Goal: Information Seeking & Learning: Learn about a topic

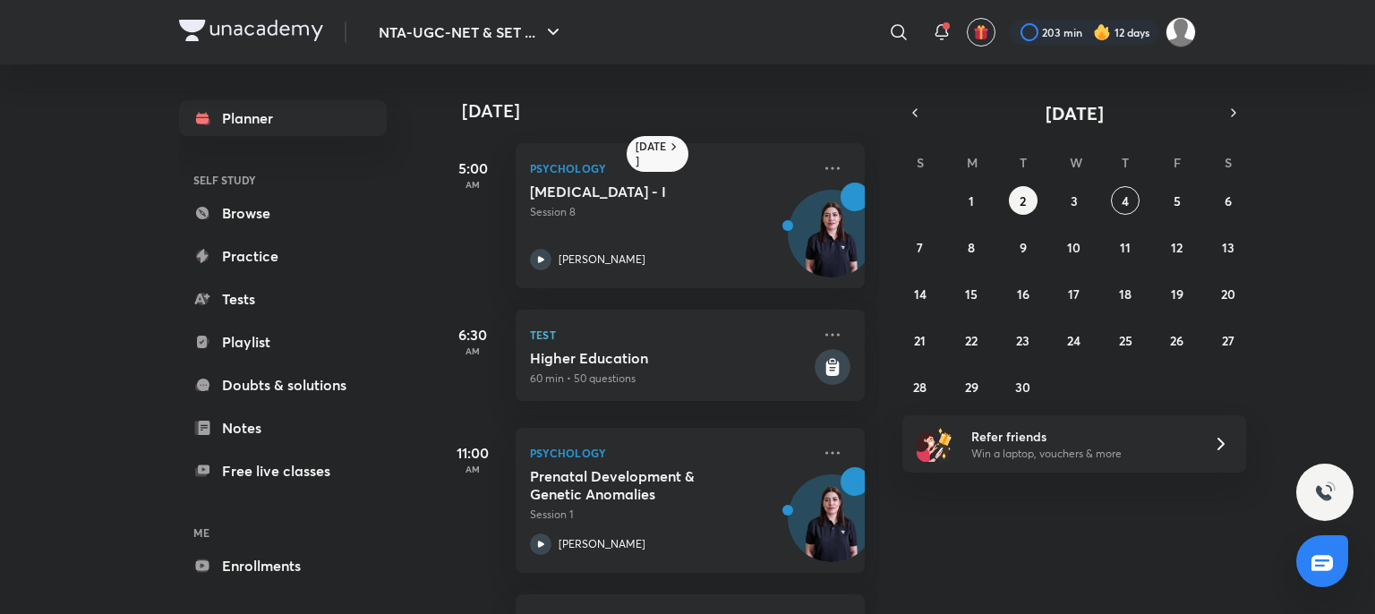
scroll to position [160, 18]
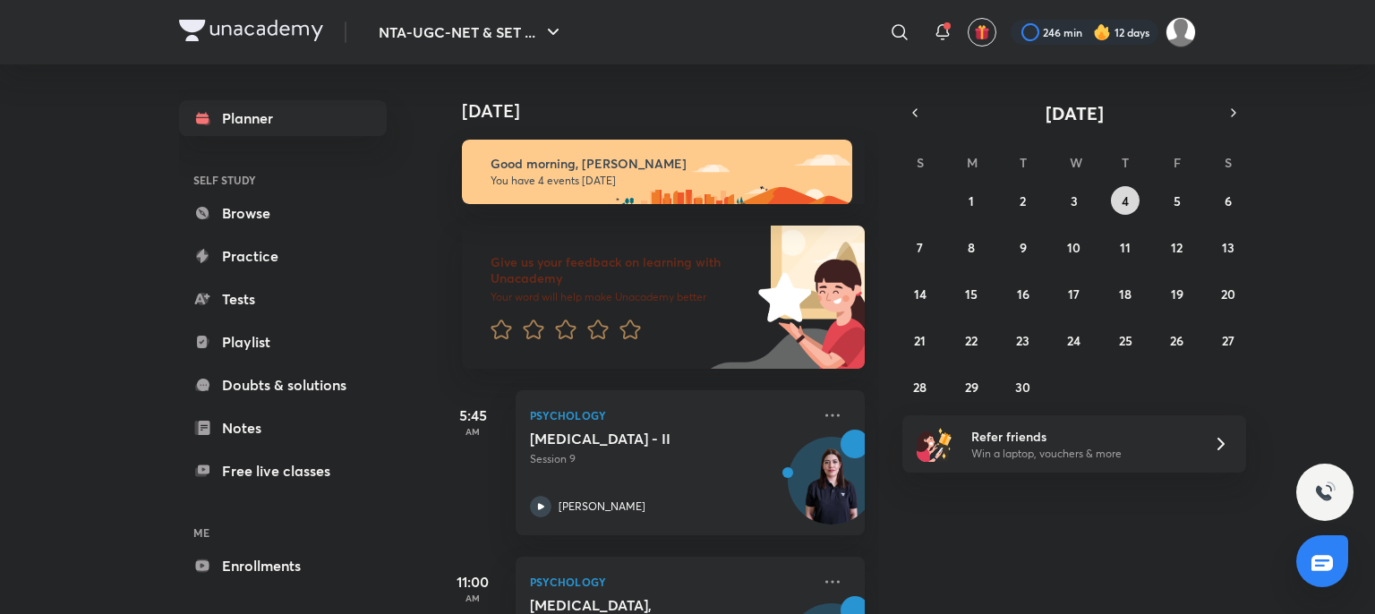
click at [1118, 200] on button "4" at bounding box center [1125, 200] width 29 height 29
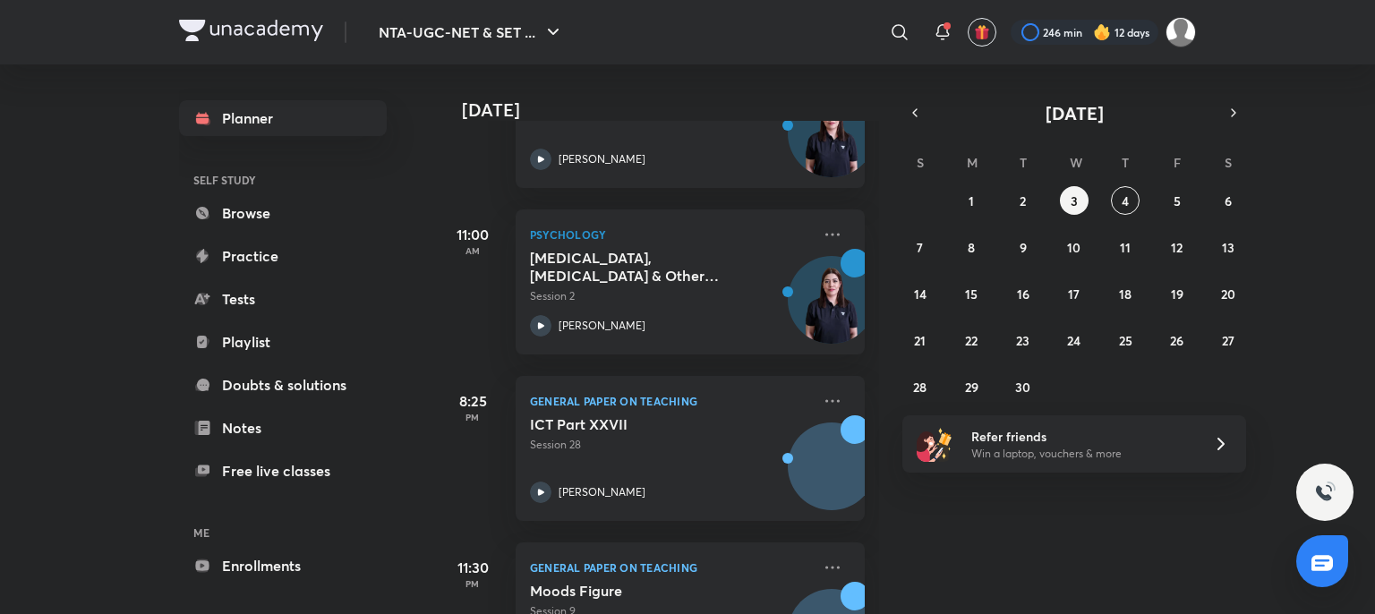
scroll to position [449, 0]
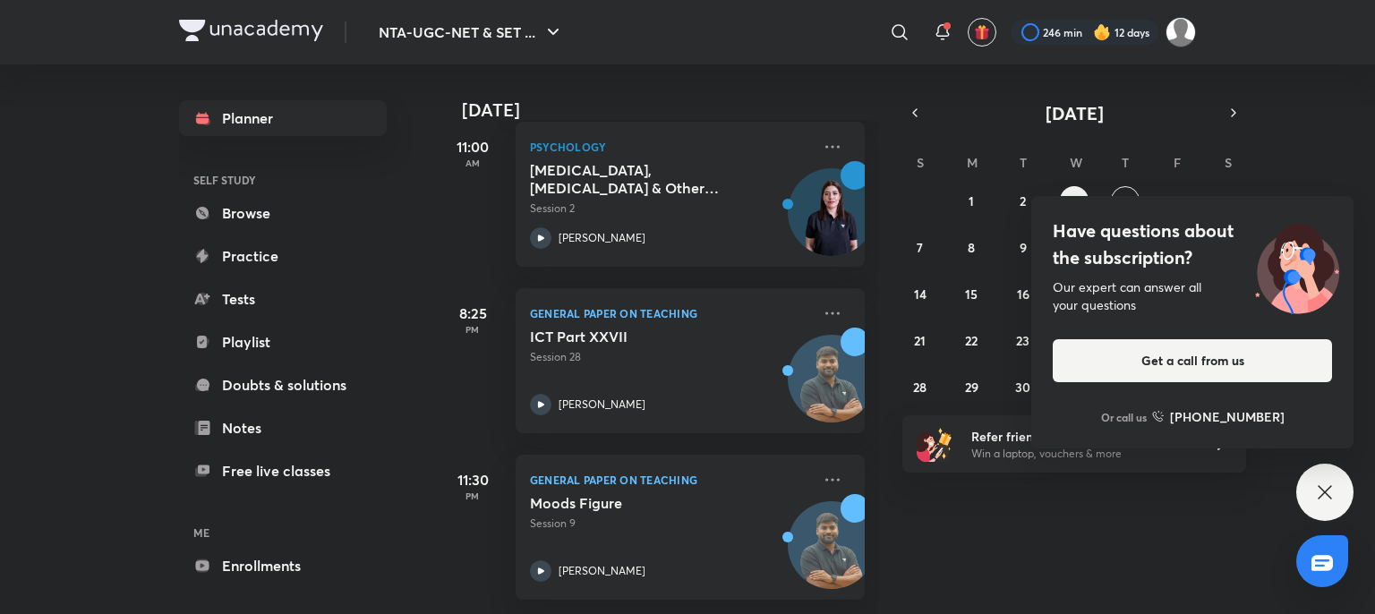
click at [1331, 494] on icon at bounding box center [1324, 492] width 21 height 21
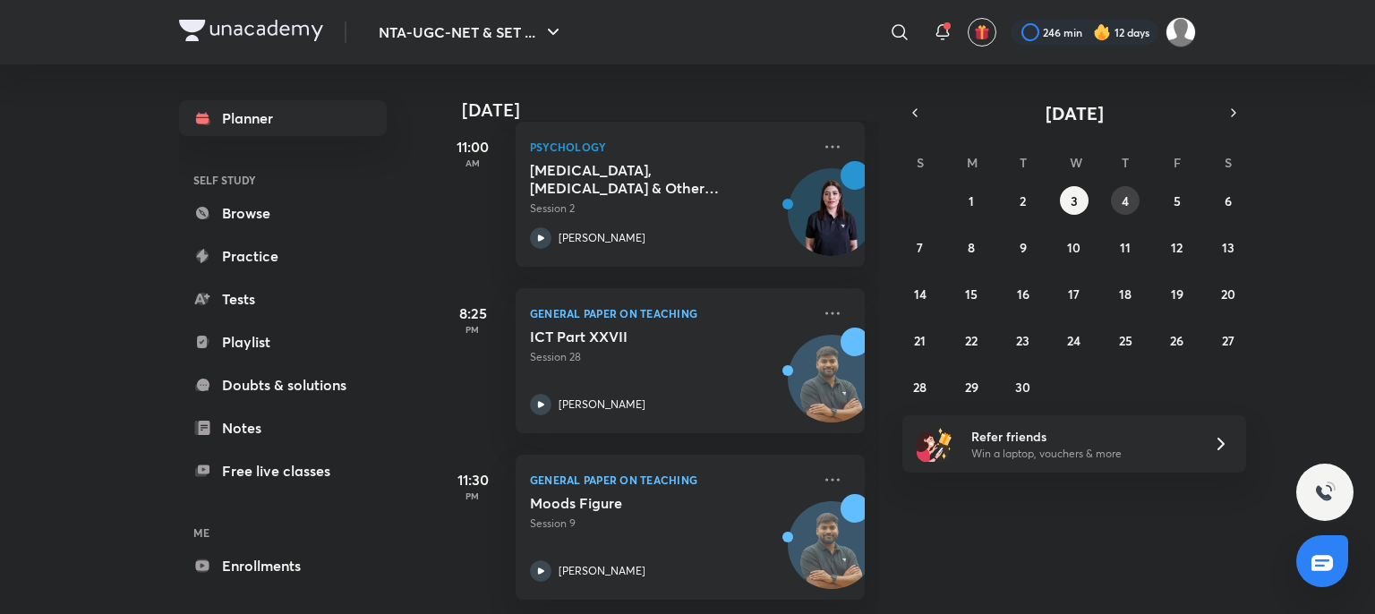
click at [1126, 206] on abbr "4" at bounding box center [1125, 201] width 7 height 17
click at [1082, 202] on button "3" at bounding box center [1074, 200] width 29 height 29
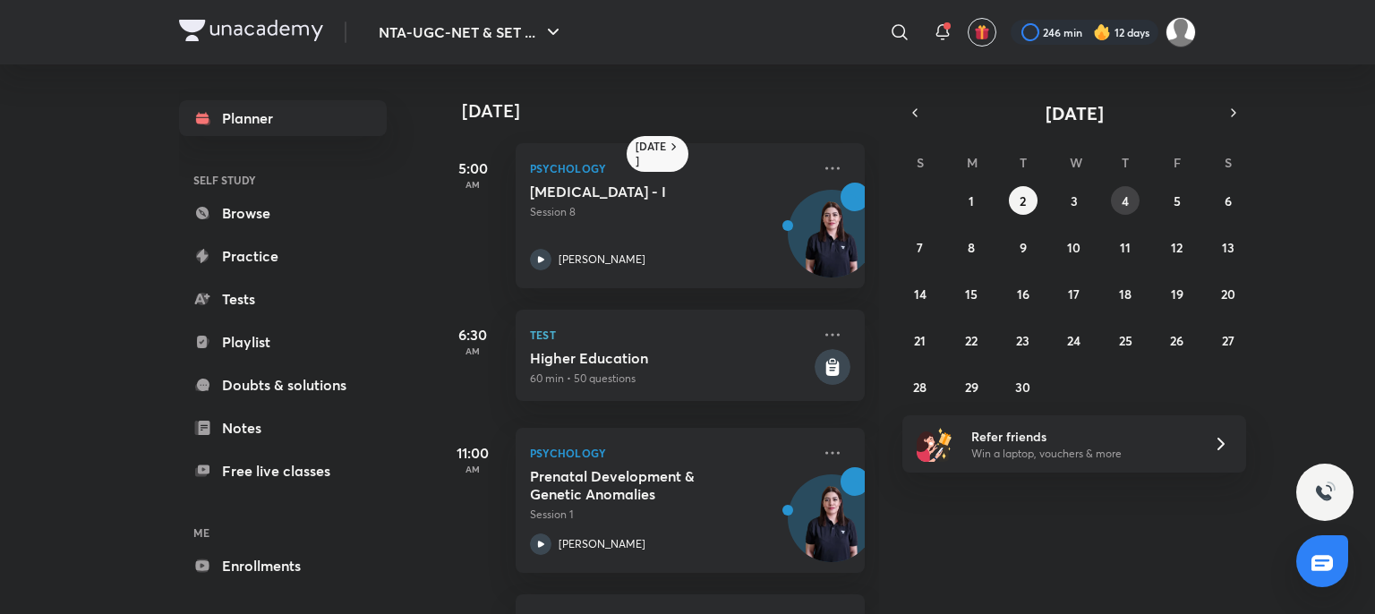
click at [1117, 199] on button "4" at bounding box center [1125, 200] width 29 height 29
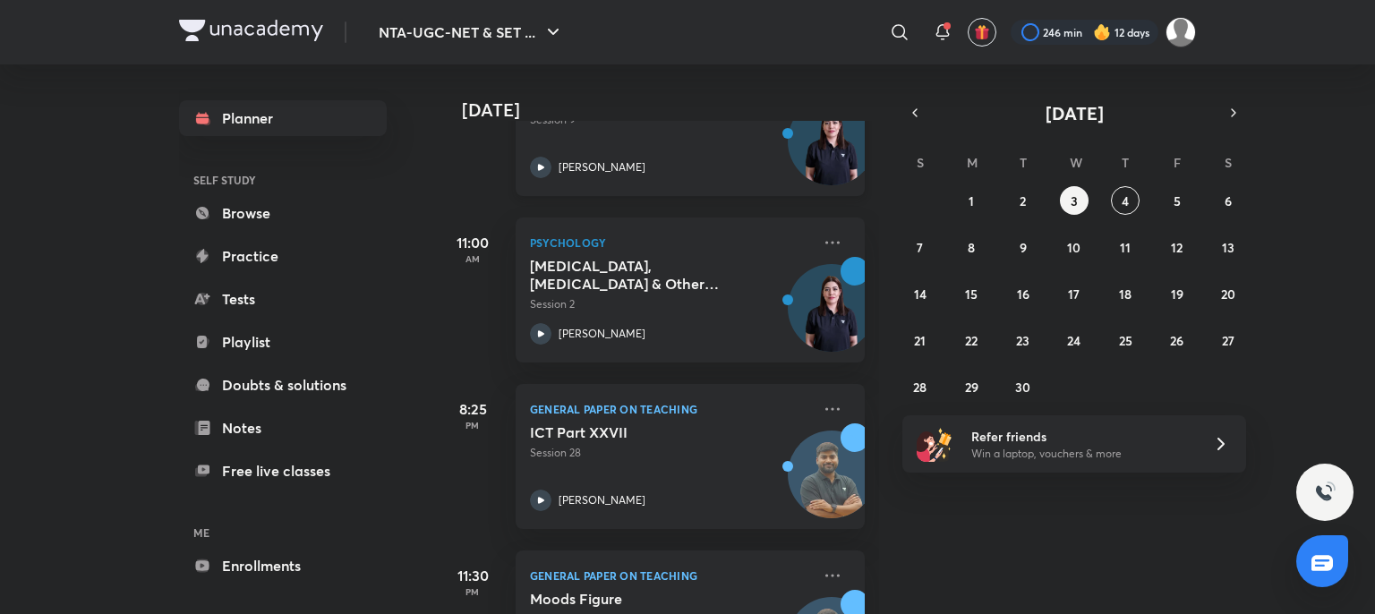
scroll to position [346, 0]
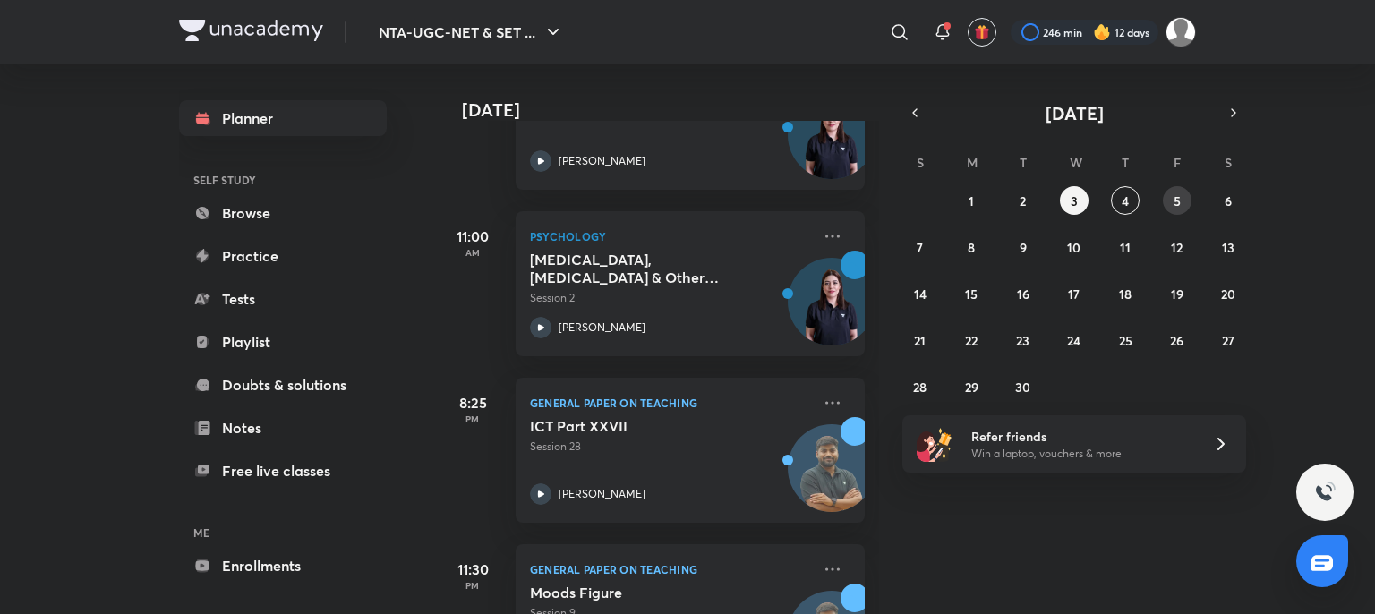
click at [1172, 201] on button "5" at bounding box center [1177, 200] width 29 height 29
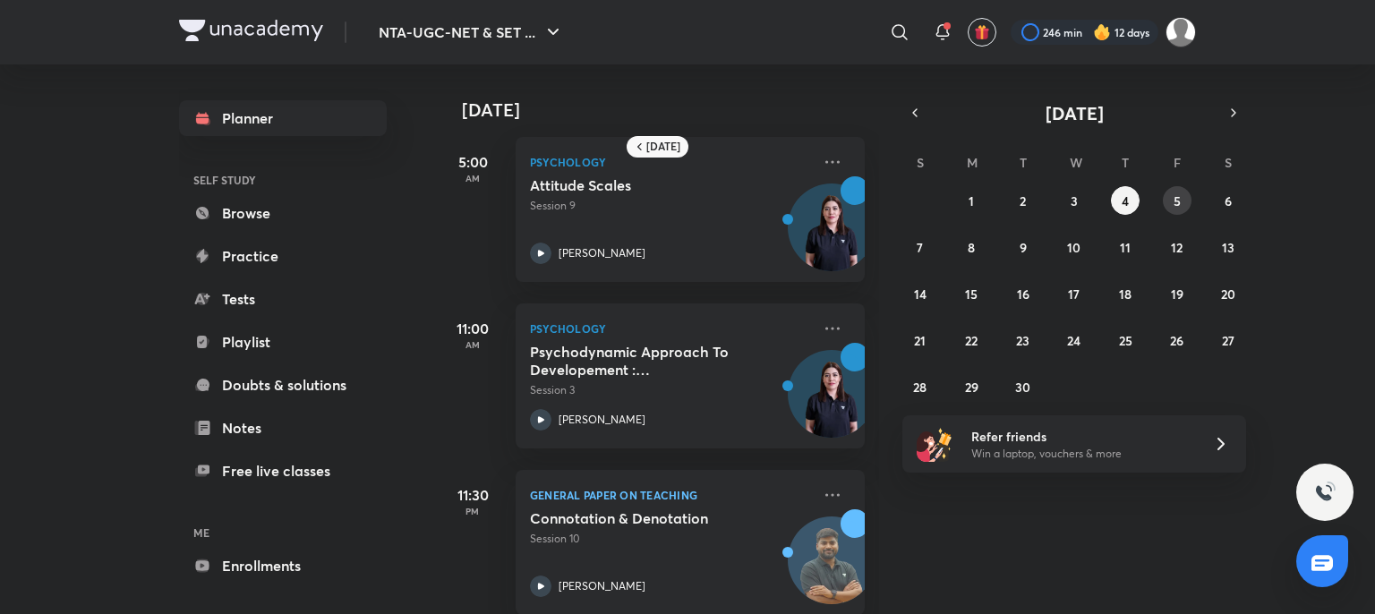
scroll to position [0, 0]
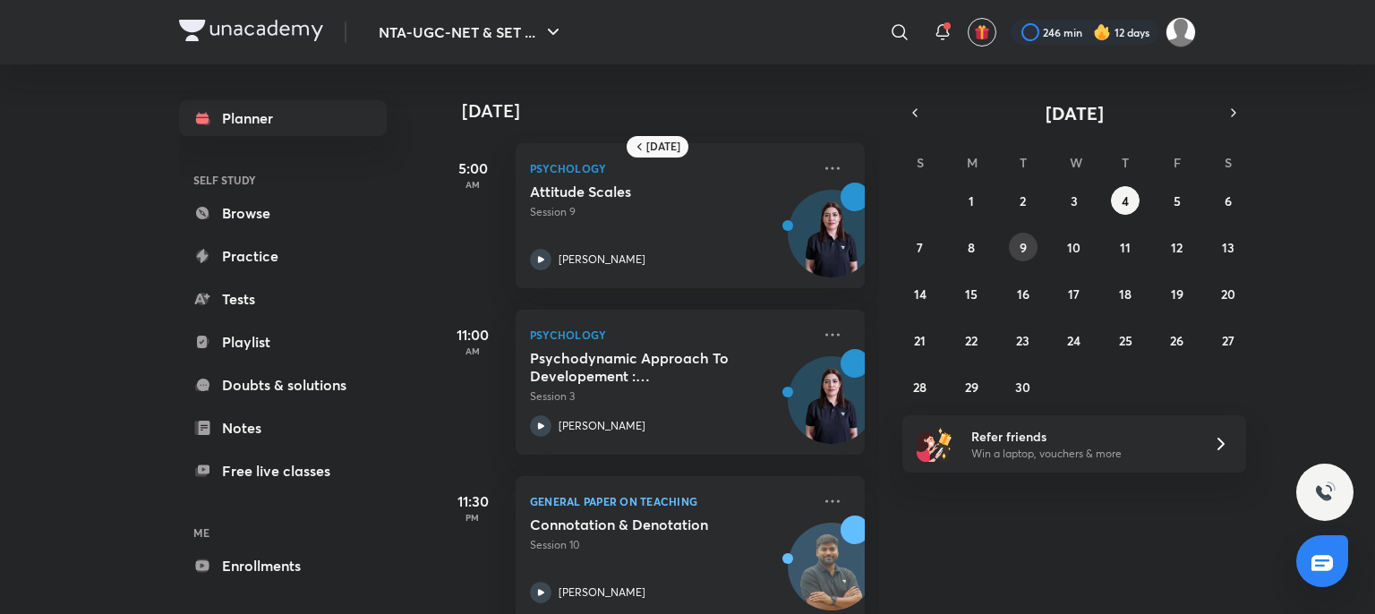
click at [1028, 246] on button "9" at bounding box center [1023, 247] width 29 height 29
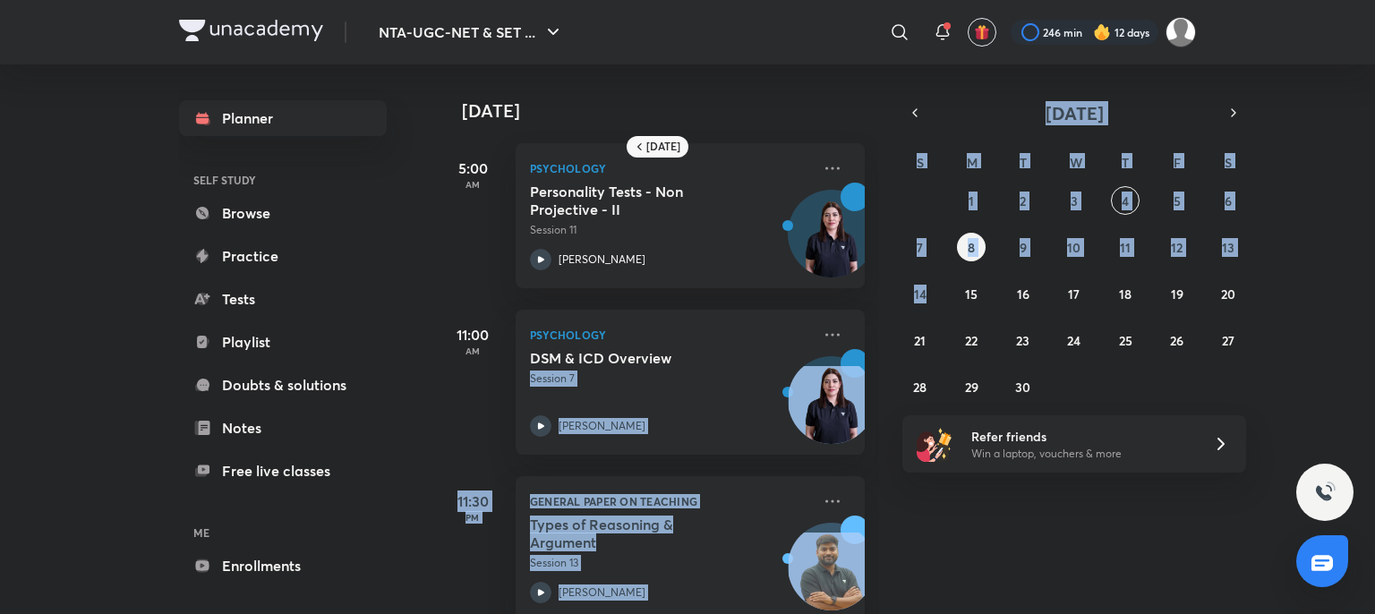
scroll to position [0, 18]
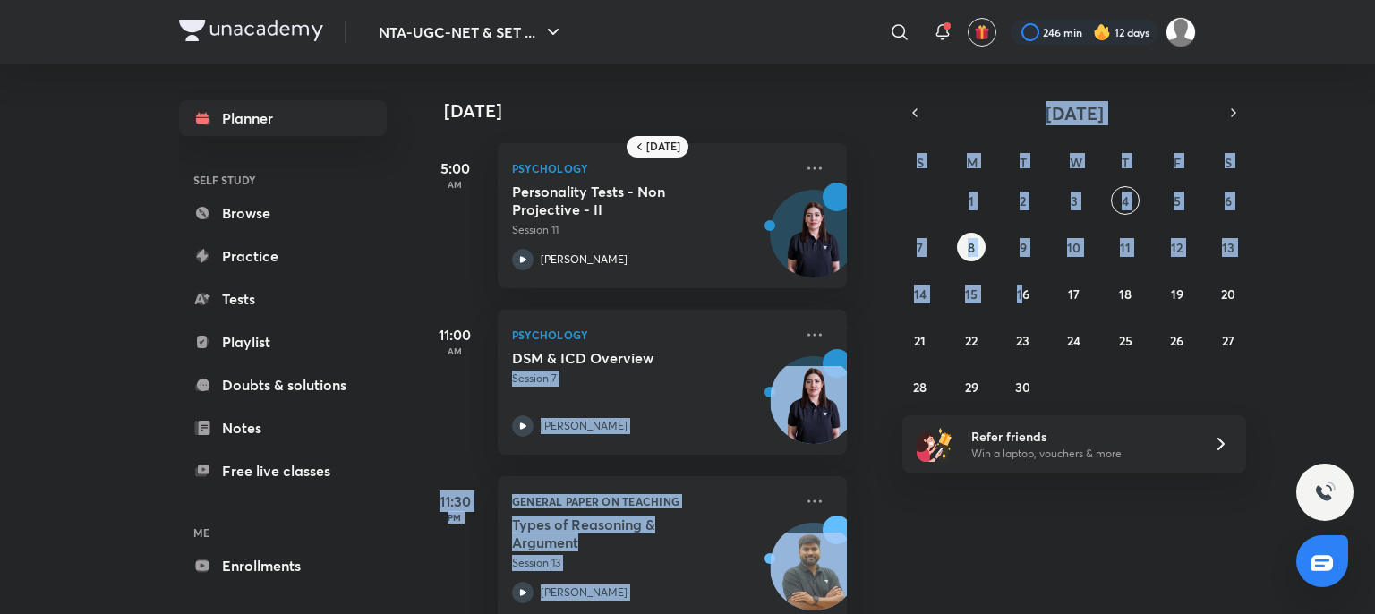
drag, startPoint x: 757, startPoint y: 366, endPoint x: 1031, endPoint y: 270, distance: 289.7
click at [1031, 270] on div "[DATE] [DATE] 5:00 AM Psychology Personality Tests - Non Projective - II Sessio…" at bounding box center [816, 339] width 759 height 550
click at [1110, 531] on div "[DATE] 5:00 AM Psychology Personality Tests - Non Projective - II Session 11 [P…" at bounding box center [904, 339] width 935 height 550
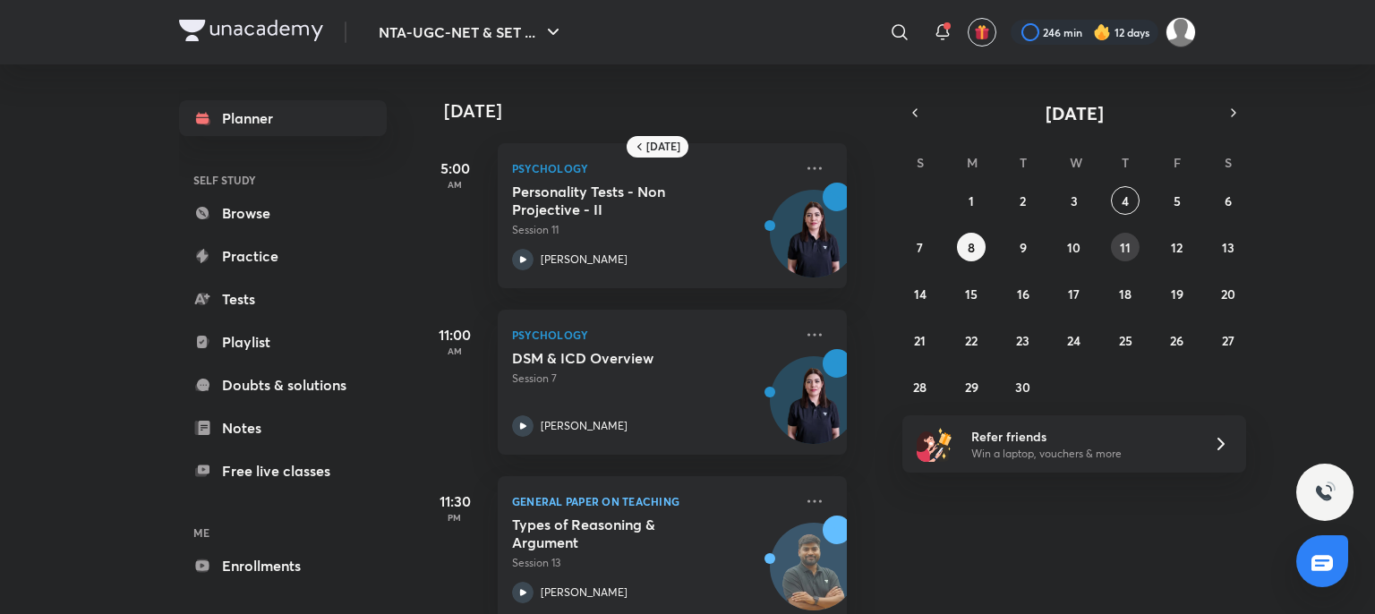
click at [1132, 248] on button "11" at bounding box center [1125, 247] width 29 height 29
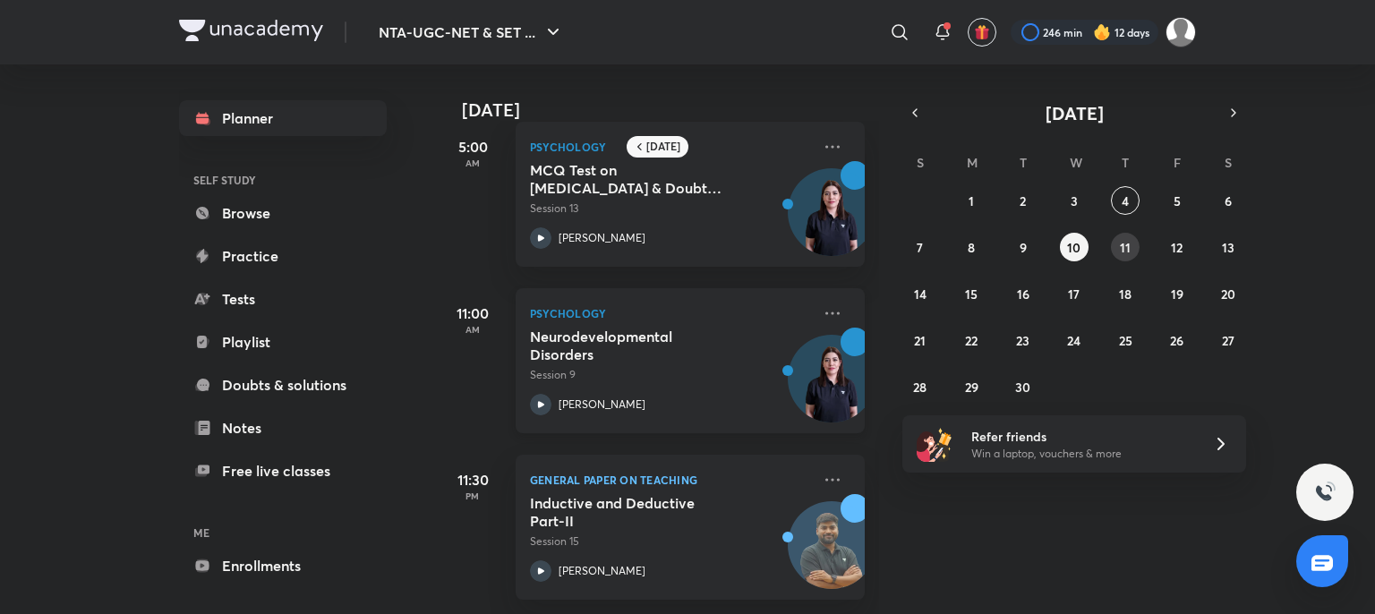
scroll to position [0, 0]
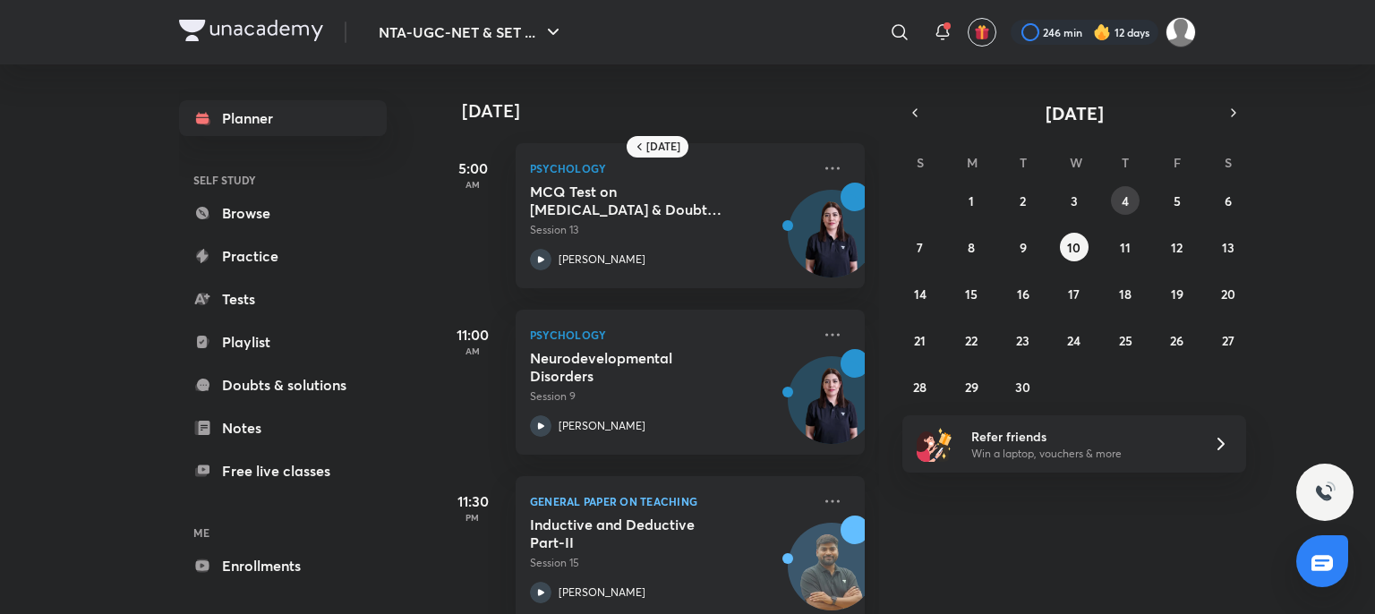
click at [1125, 190] on button "4" at bounding box center [1125, 200] width 29 height 29
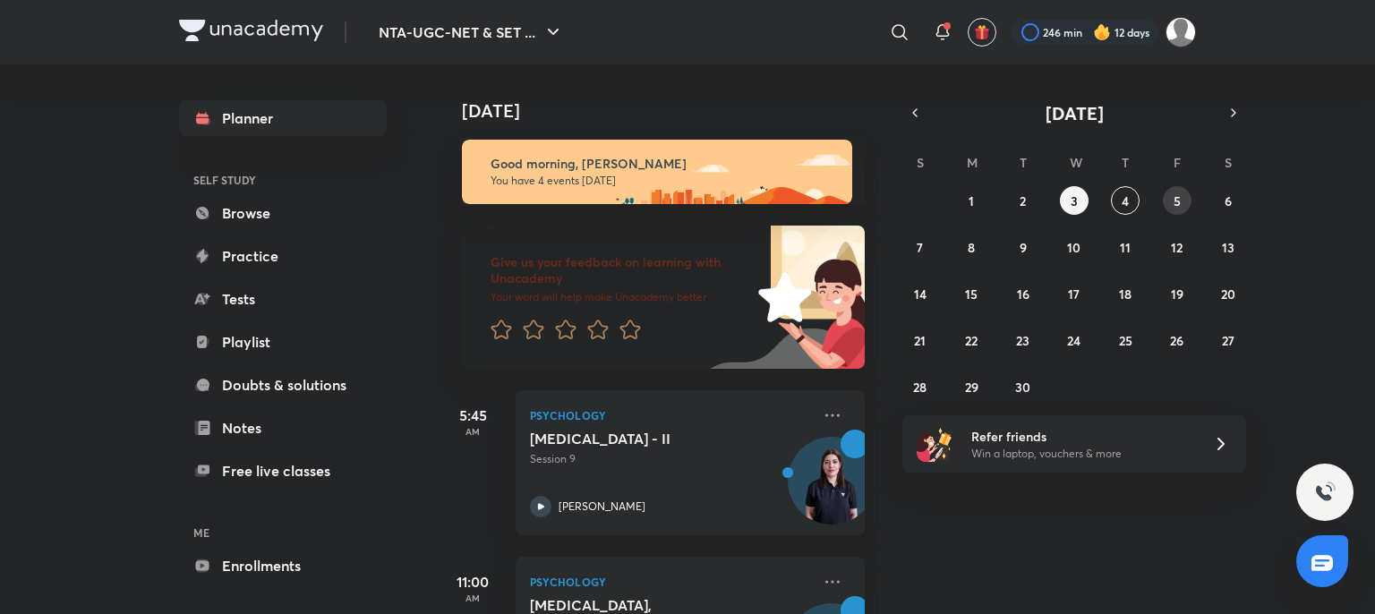
click at [1185, 197] on button "5" at bounding box center [1177, 200] width 29 height 29
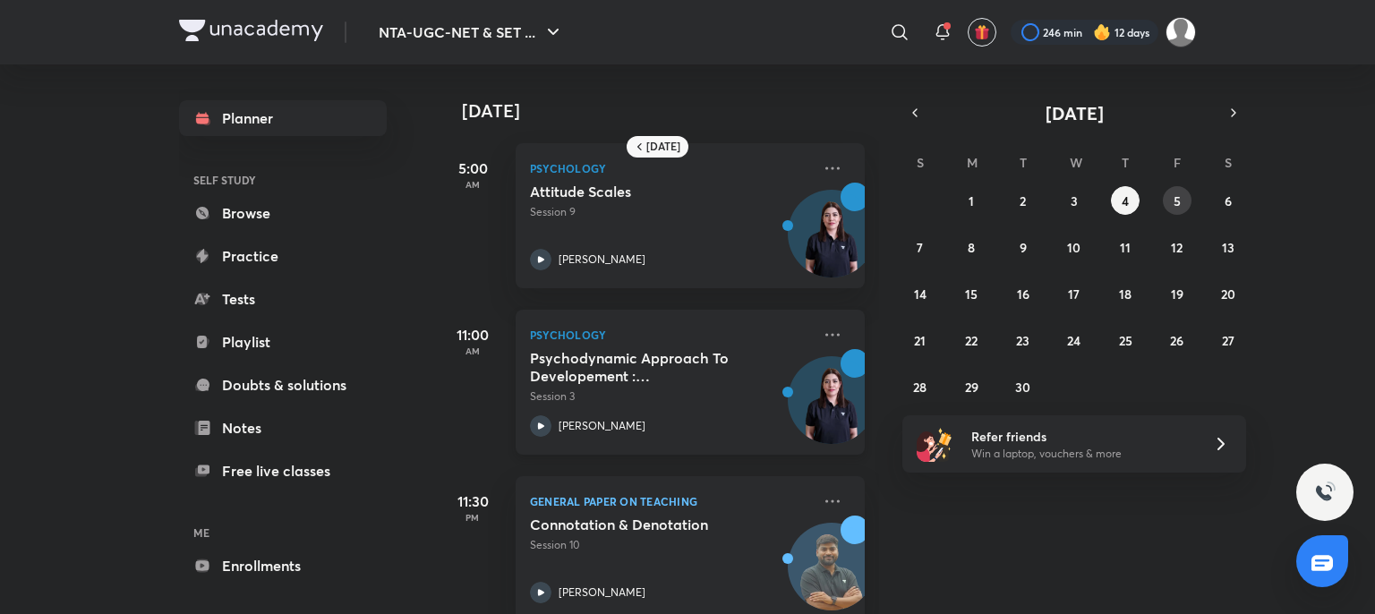
scroll to position [36, 0]
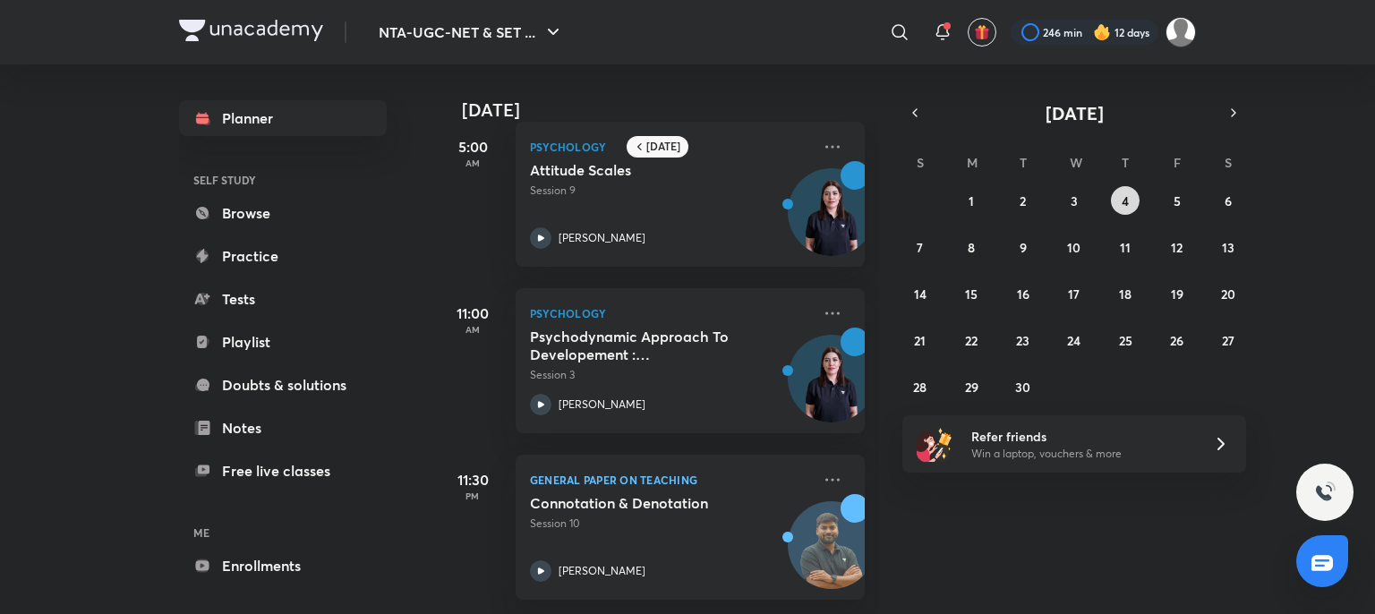
click at [1123, 193] on abbr "4" at bounding box center [1125, 201] width 7 height 17
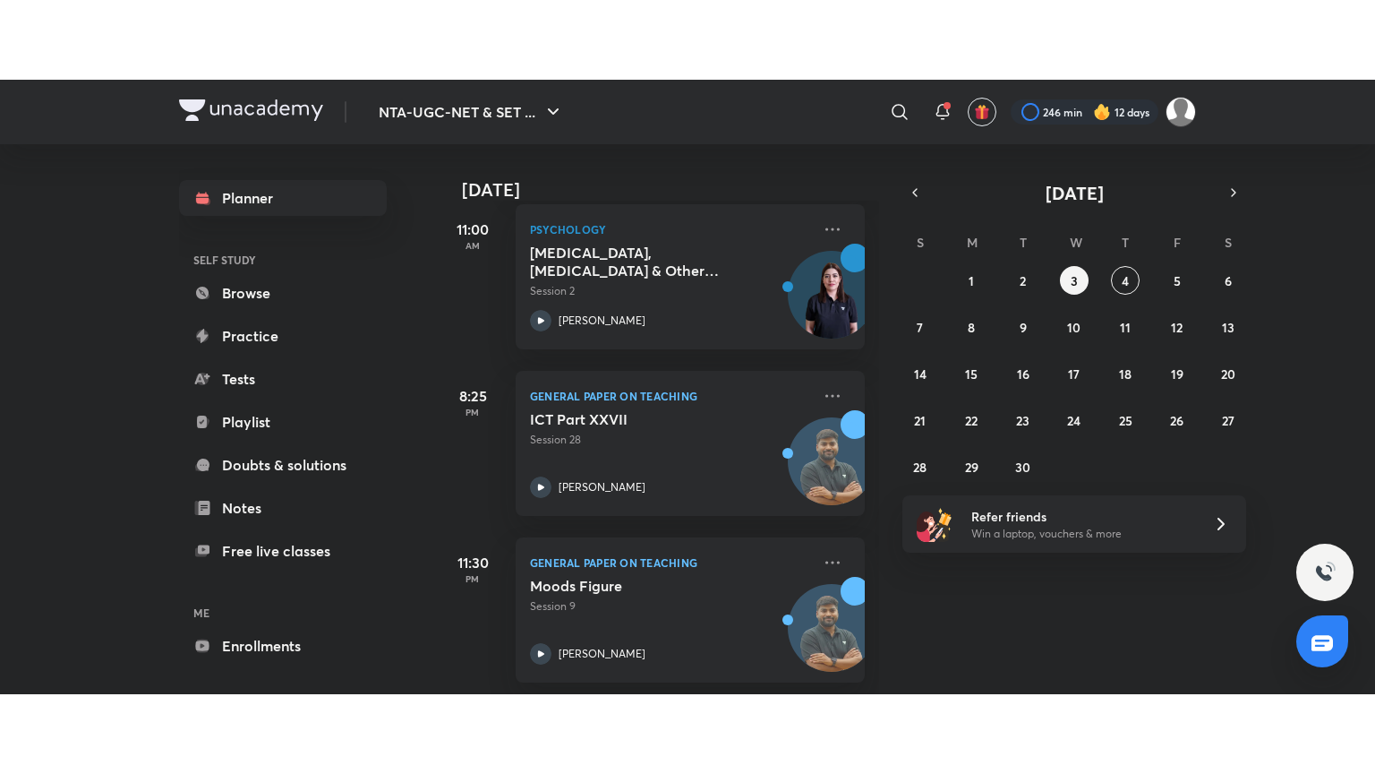
scroll to position [449, 0]
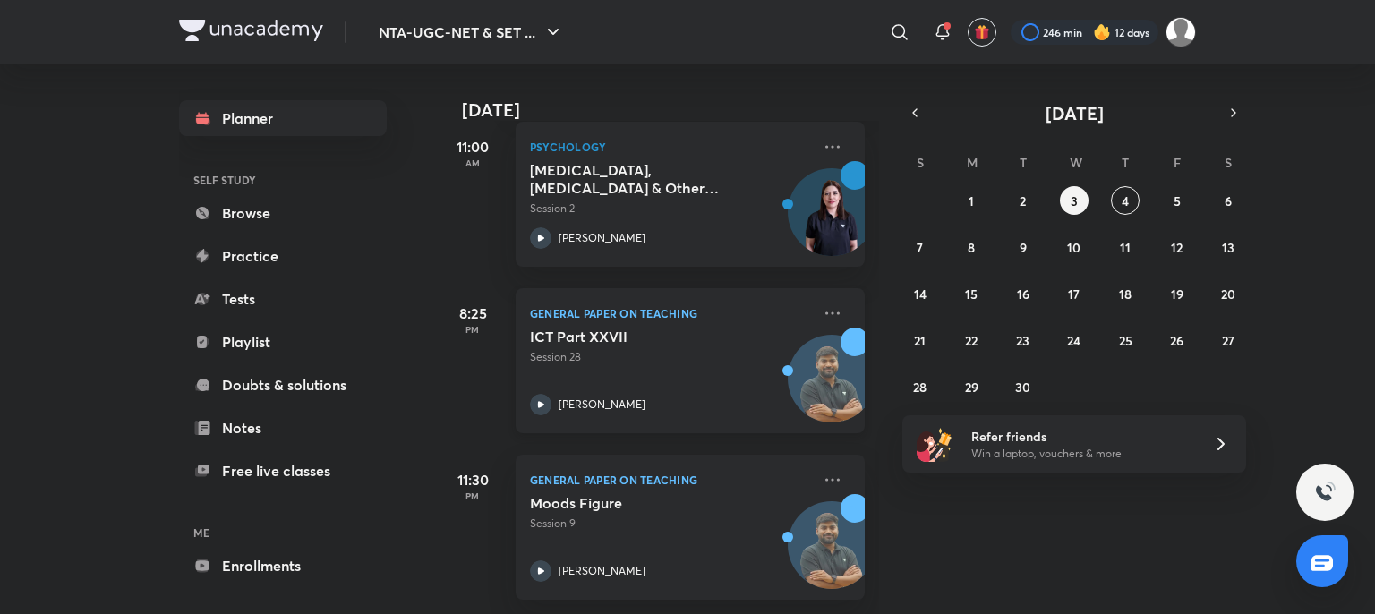
click at [708, 376] on div "ICT Part XXVII Session 28 [PERSON_NAME]" at bounding box center [670, 372] width 281 height 88
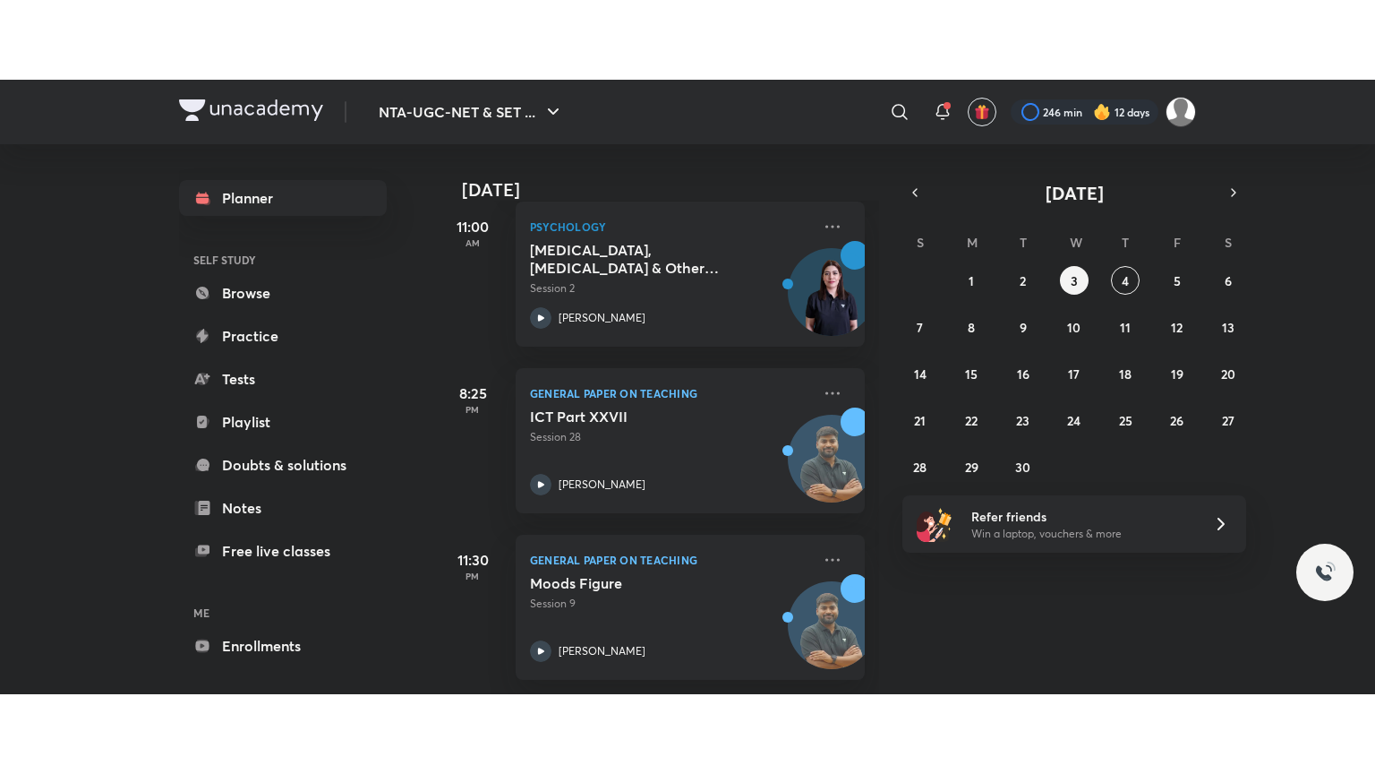
scroll to position [289, 0]
